Goal: Information Seeking & Learning: Learn about a topic

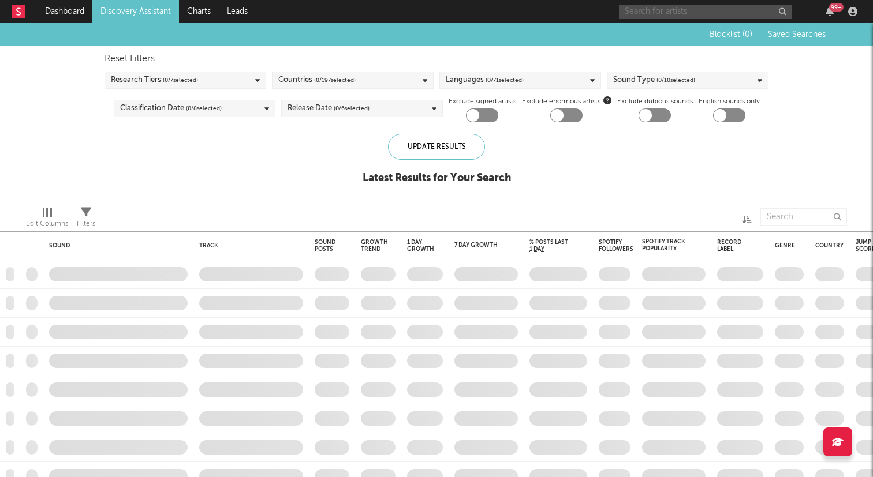
click at [721, 10] on input "text" at bounding box center [705, 12] width 173 height 14
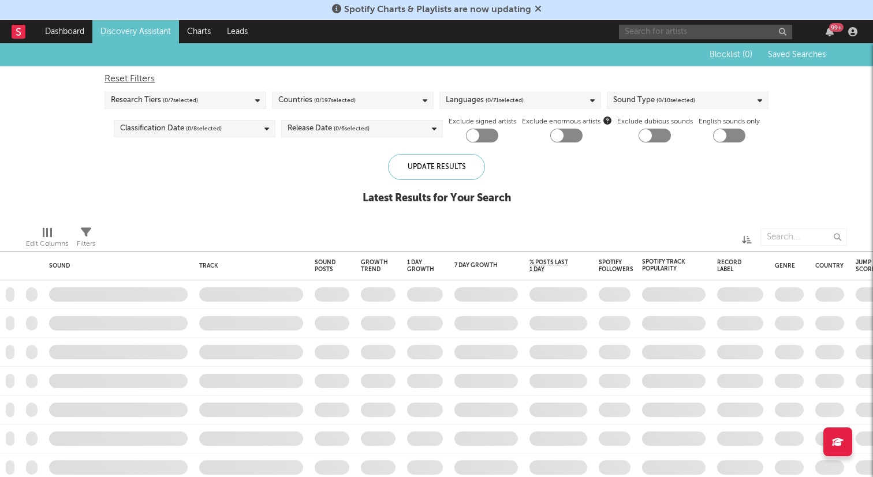
checkbox input "true"
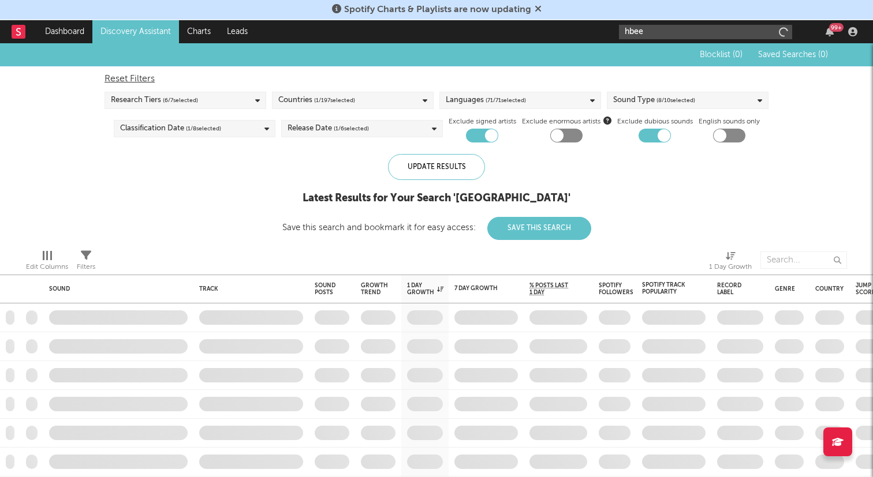
type input "hbee"
click at [743, 29] on input "hbee" at bounding box center [705, 32] width 173 height 14
click at [743, 28] on input "hbee" at bounding box center [705, 32] width 173 height 14
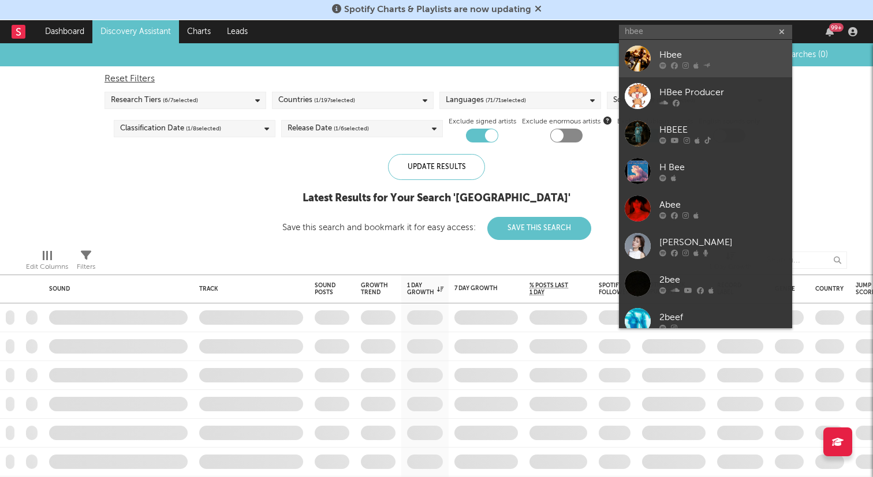
click at [704, 59] on div "Hbee" at bounding box center [722, 55] width 127 height 14
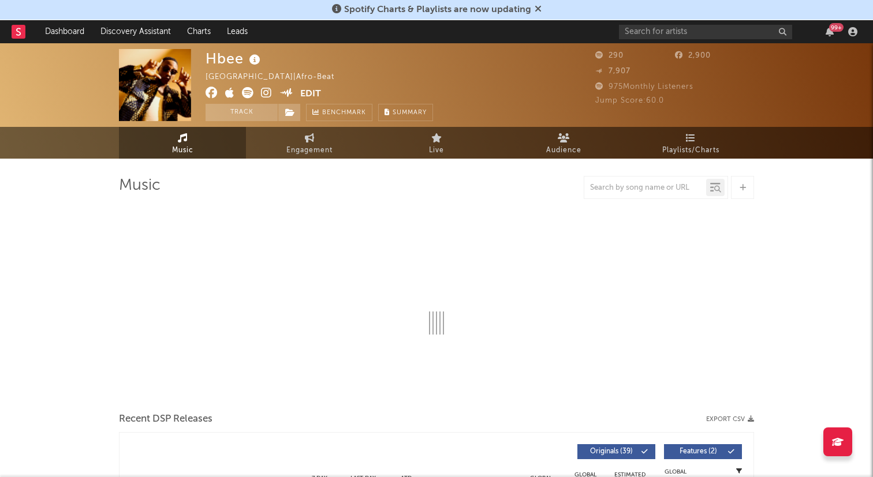
select select "6m"
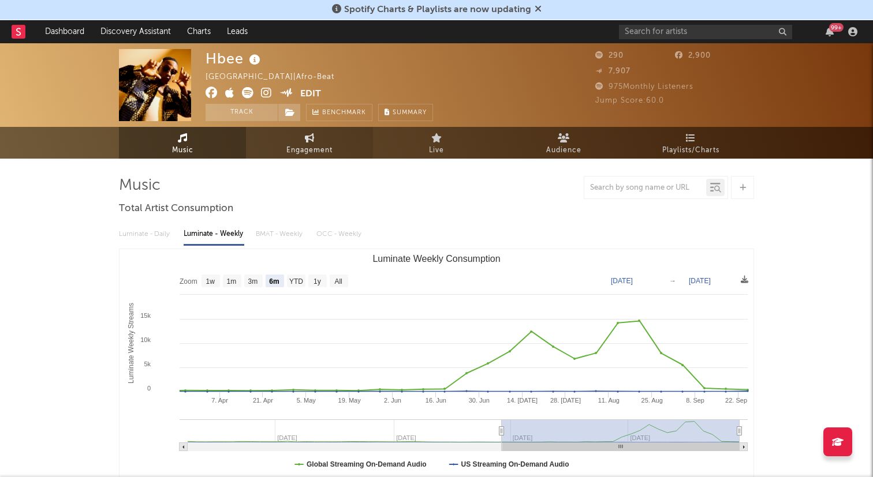
click at [302, 135] on link "Engagement" at bounding box center [309, 143] width 127 height 32
select select "1w"
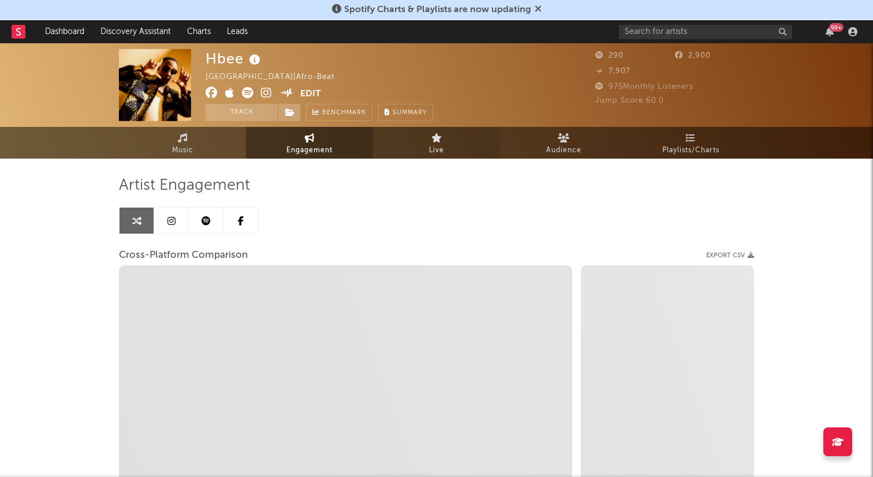
select select "1m"
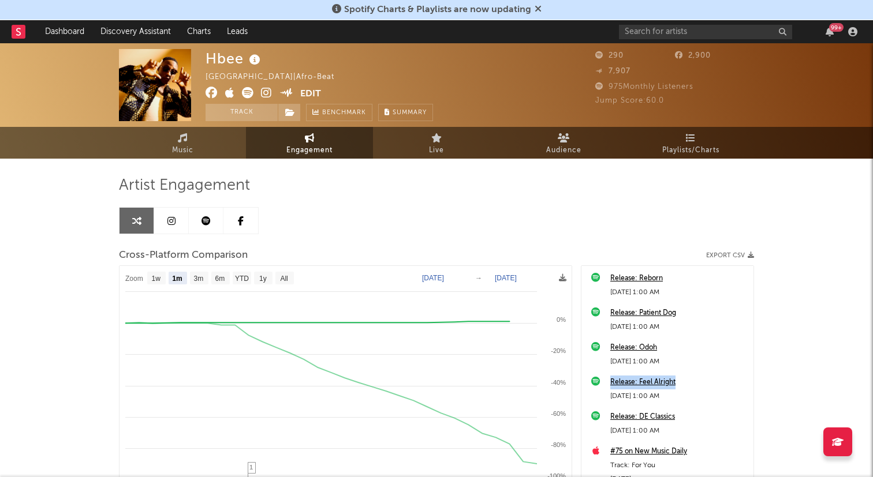
click at [206, 230] on link at bounding box center [206, 221] width 35 height 26
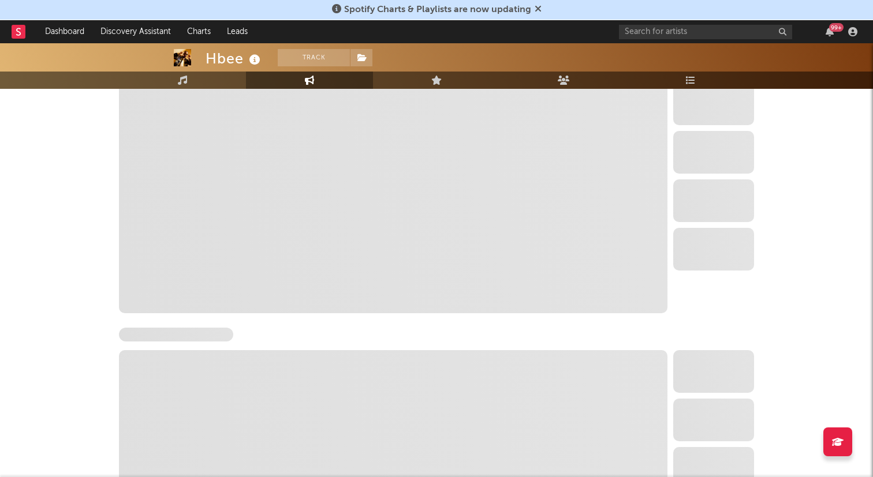
scroll to position [209, 0]
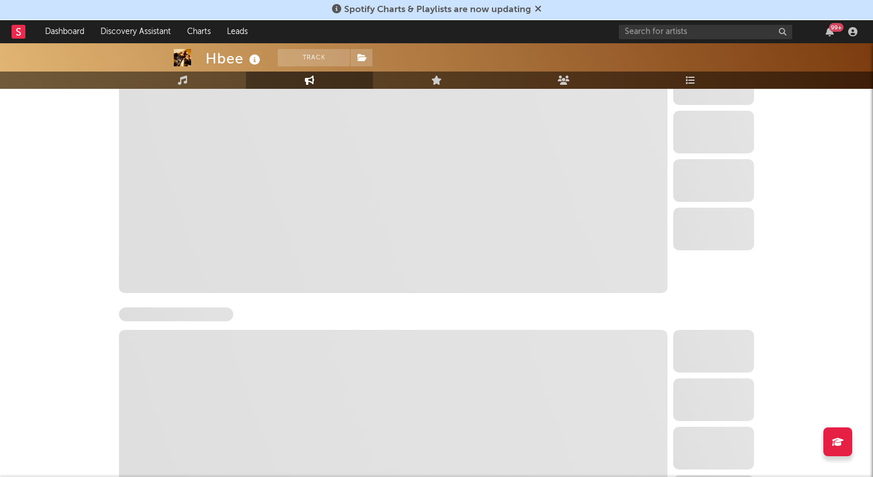
select select "6m"
select select "1w"
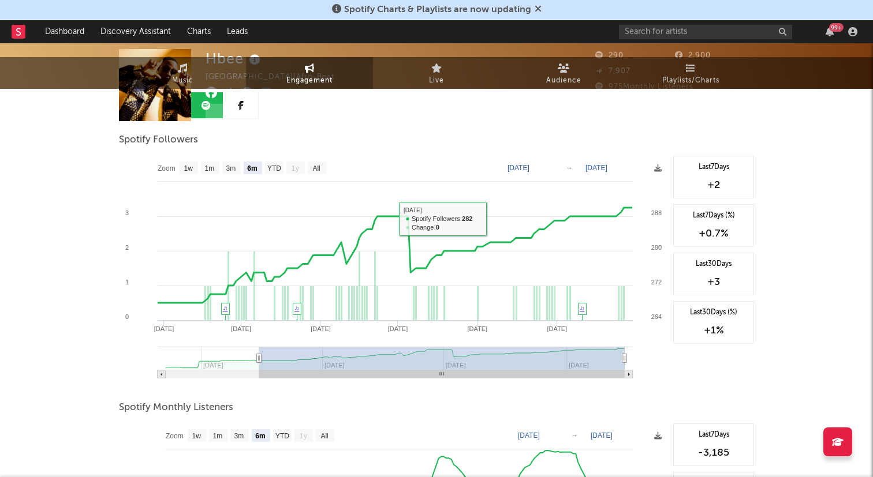
scroll to position [0, 0]
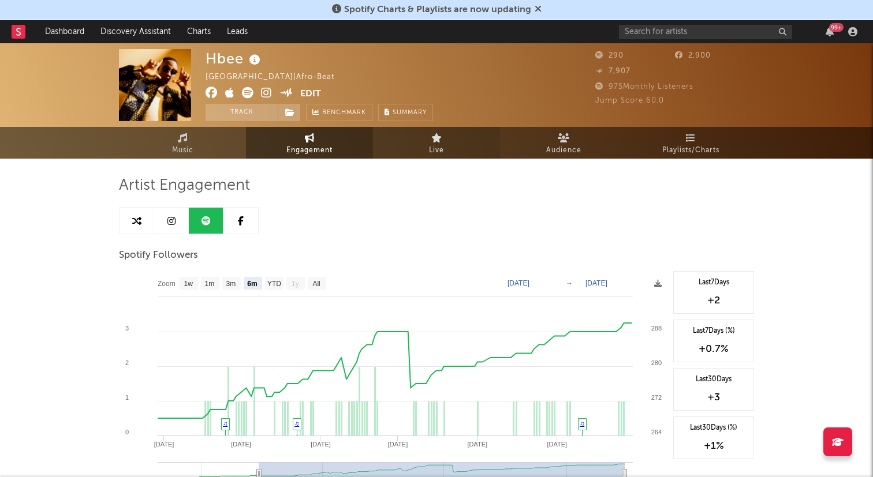
click at [420, 148] on link "Live" at bounding box center [436, 143] width 127 height 32
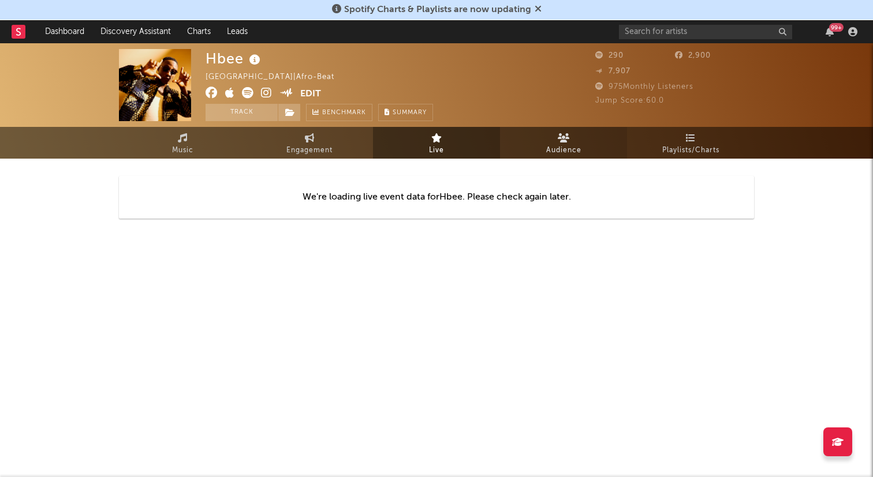
click at [519, 146] on link "Audience" at bounding box center [563, 143] width 127 height 32
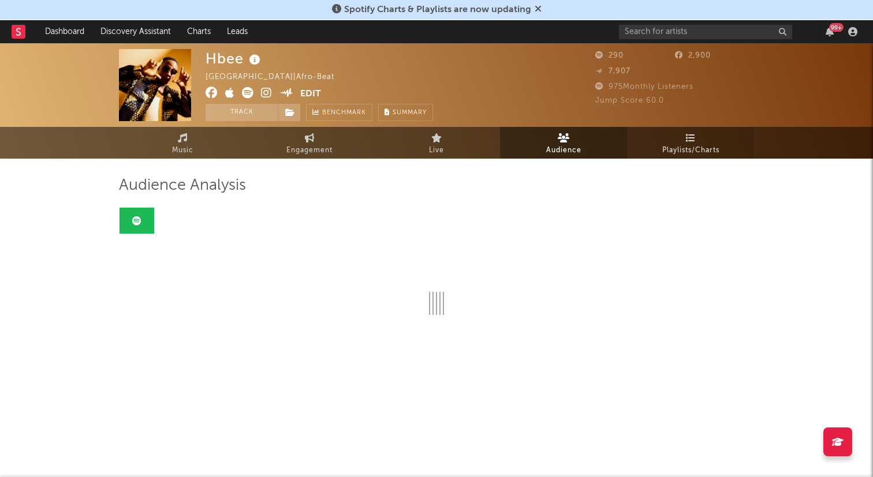
click at [696, 145] on span "Playlists/Charts" at bounding box center [690, 151] width 57 height 14
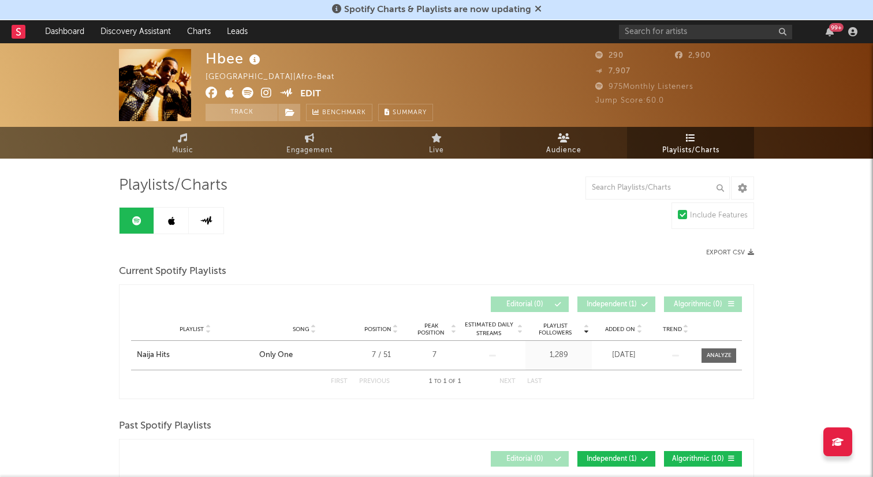
click at [582, 145] on link "Audience" at bounding box center [563, 143] width 127 height 32
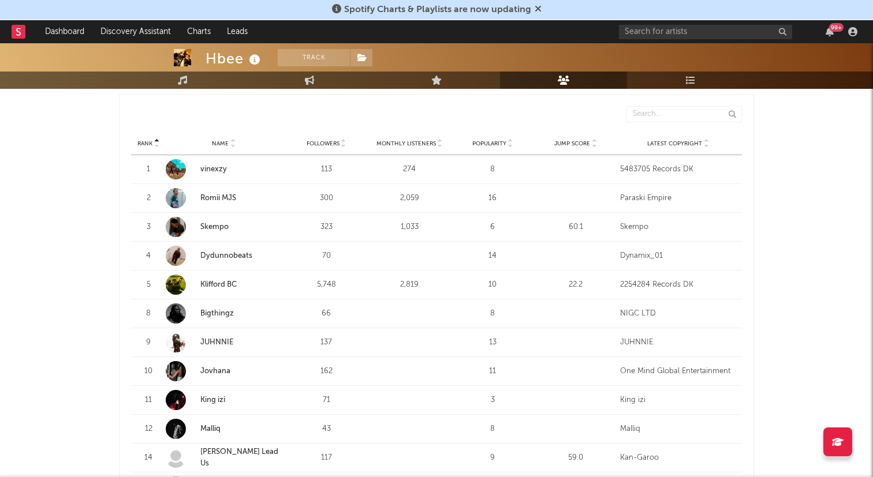
scroll to position [424, 0]
